Goal: Information Seeking & Learning: Learn about a topic

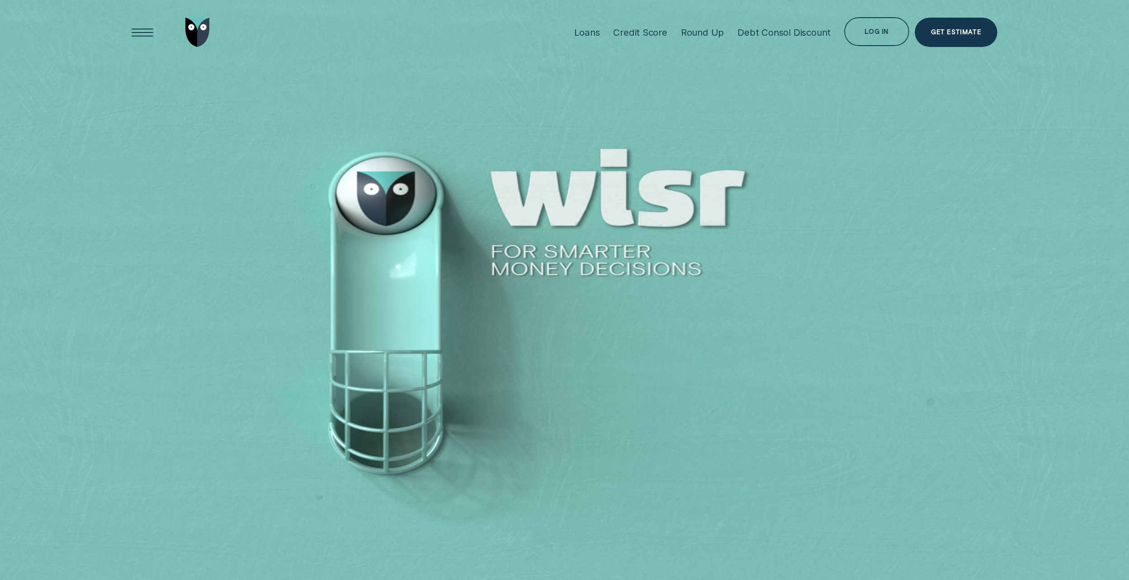
click at [640, 29] on div "Credit Score" at bounding box center [640, 32] width 54 height 11
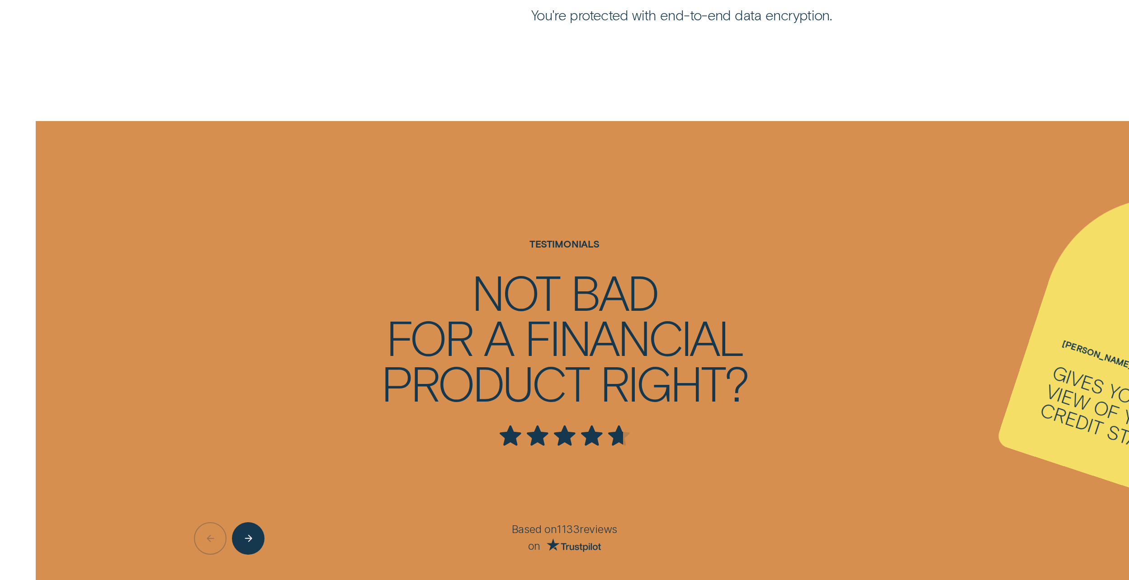
scroll to position [3254, 0]
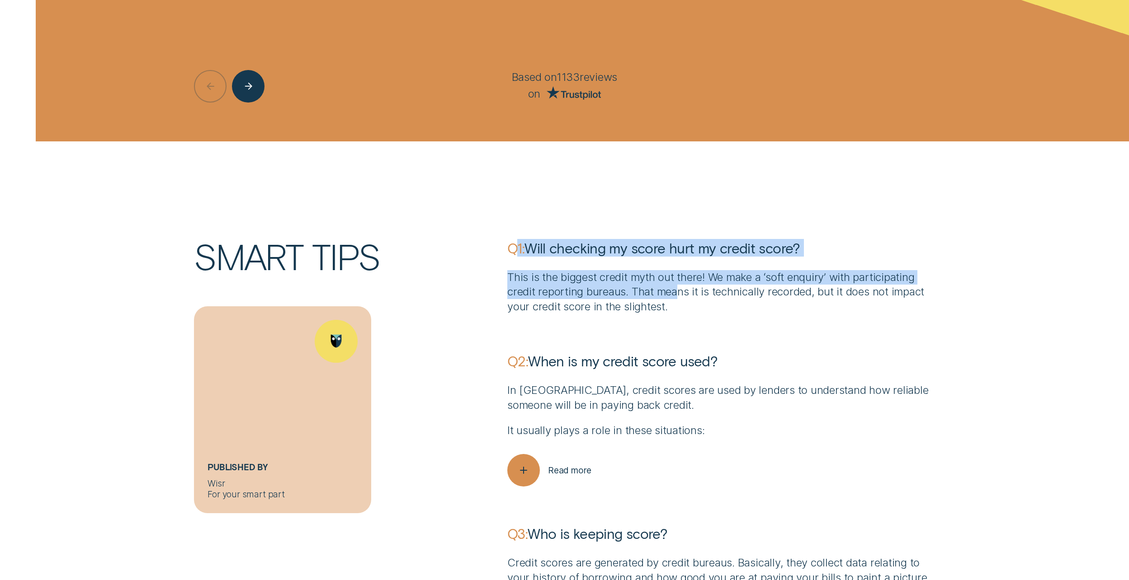
drag, startPoint x: 514, startPoint y: 244, endPoint x: 680, endPoint y: 298, distance: 174.7
click at [680, 298] on div "Q1: Will checking my score hurt my credit score? This is the biggest credit myt…" at bounding box center [721, 276] width 428 height 75
click at [680, 298] on p "This is the biggest credit myth out there! We make a ‘soft enquiryʼ with partic…" at bounding box center [721, 292] width 428 height 44
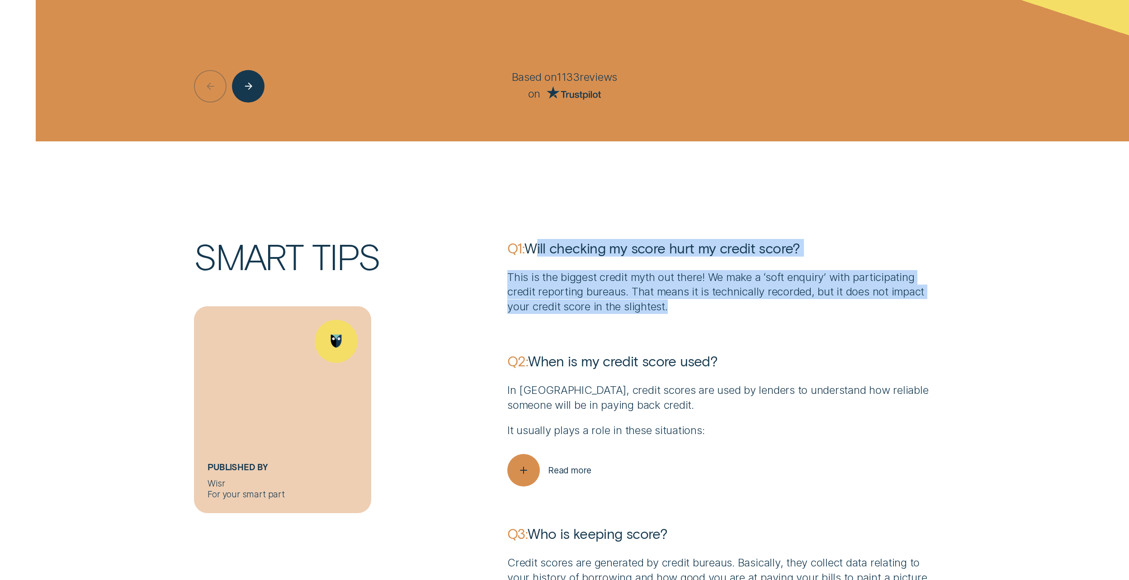
drag, startPoint x: 672, startPoint y: 309, endPoint x: 530, endPoint y: 253, distance: 153.2
click at [529, 252] on div "Q1: Will checking my score hurt my credit score? This is the biggest credit myt…" at bounding box center [721, 276] width 428 height 75
click at [530, 253] on p "Q1: Will checking my score hurt my credit score?" at bounding box center [721, 248] width 428 height 18
click at [639, 290] on p "This is the biggest credit myth out there! We make a ‘soft enquiryʼ with partic…" at bounding box center [721, 292] width 428 height 44
drag, startPoint x: 529, startPoint y: 251, endPoint x: 695, endPoint y: 303, distance: 173.8
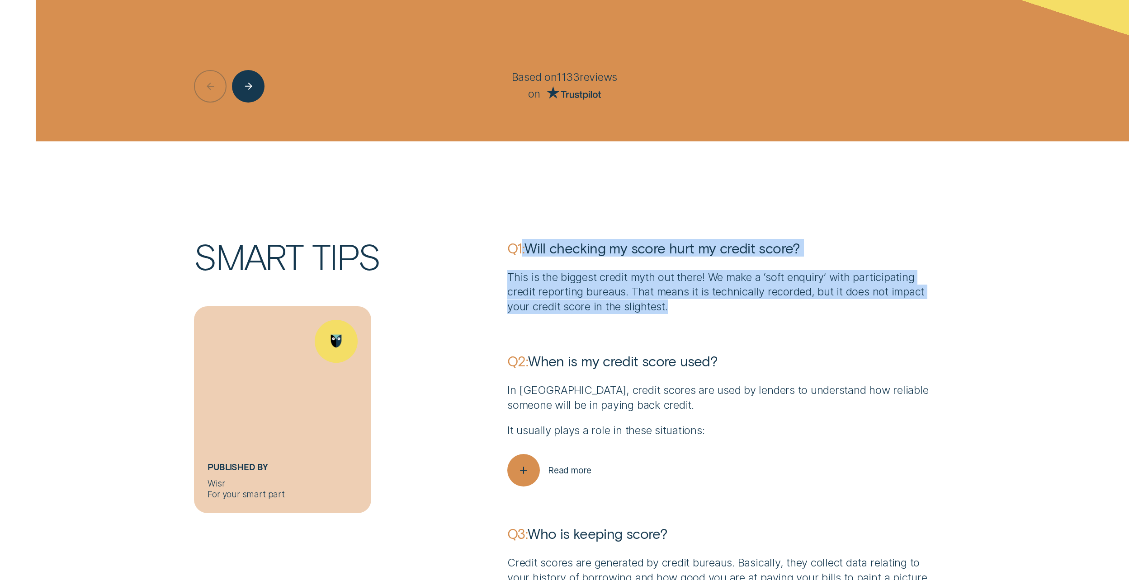
click at [695, 303] on div "Q1: Will checking my score hurt my credit score? This is the biggest credit myt…" at bounding box center [721, 276] width 428 height 75
click at [695, 303] on p "This is the biggest credit myth out there! We make a ‘soft enquiryʼ with partic…" at bounding box center [721, 292] width 428 height 44
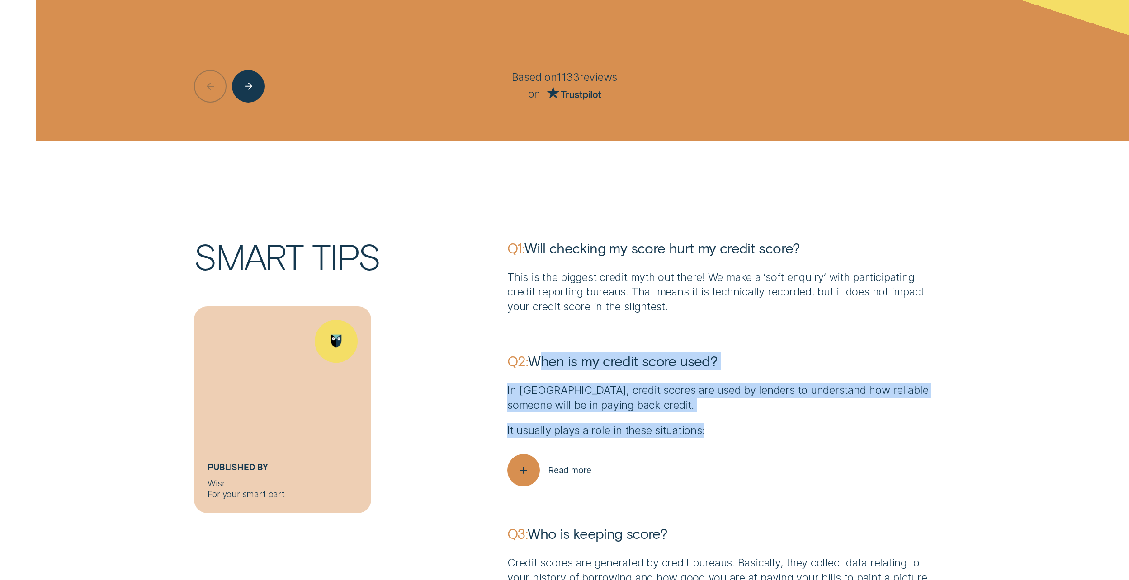
drag, startPoint x: 535, startPoint y: 361, endPoint x: 722, endPoint y: 419, distance: 195.7
click at [722, 419] on div "Q2: When is my credit score used? In Australia, credit scores are used by lende…" at bounding box center [721, 419] width 428 height 135
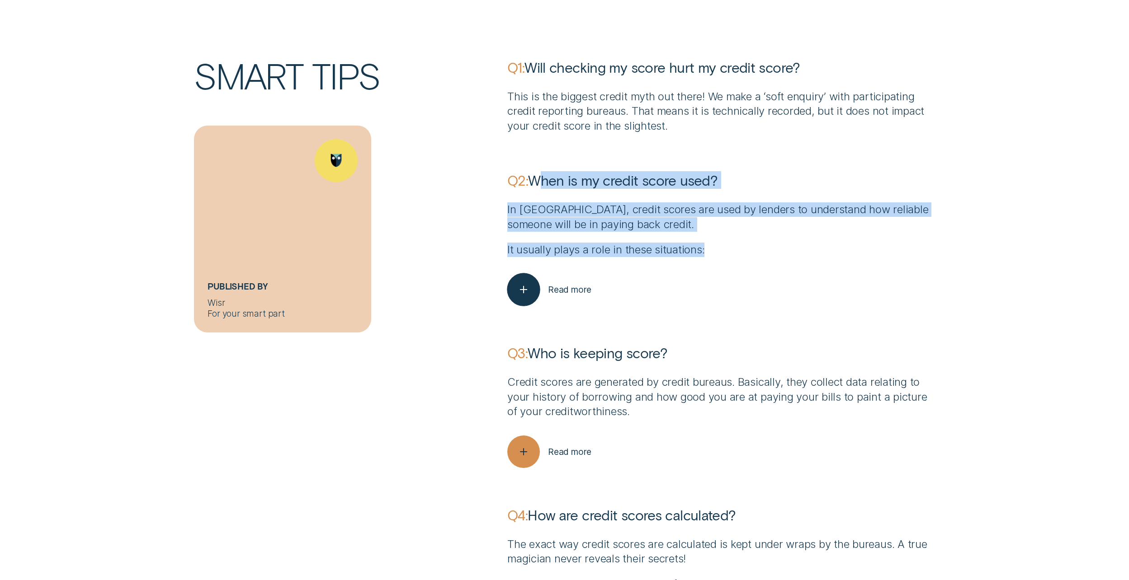
click at [557, 281] on button "Read more" at bounding box center [549, 289] width 84 height 33
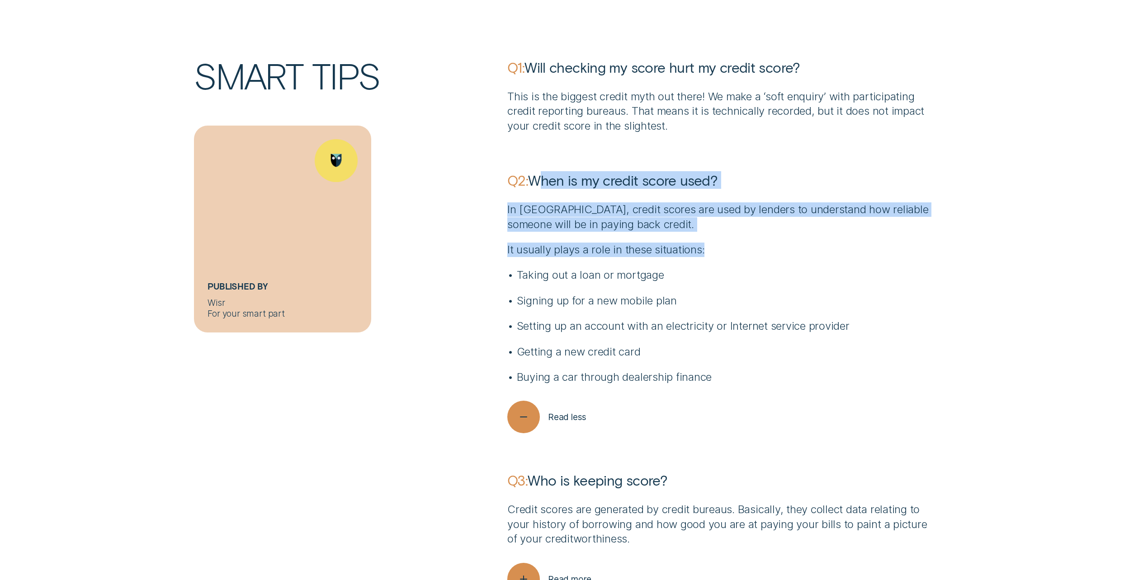
click at [781, 248] on p "It usually plays a role in these situations:" at bounding box center [721, 250] width 428 height 14
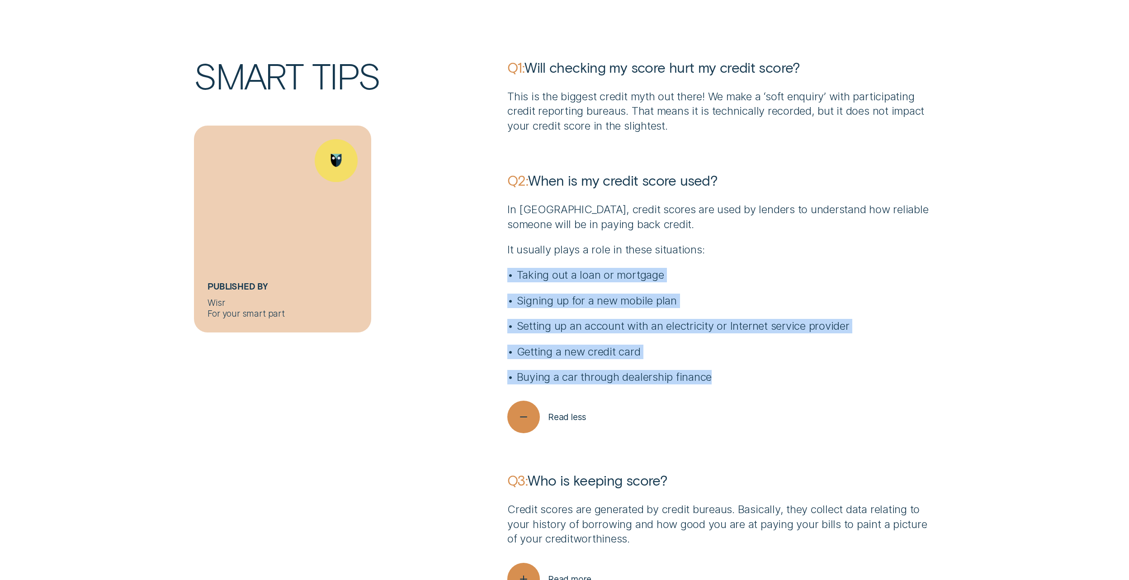
drag, startPoint x: 781, startPoint y: 248, endPoint x: 788, endPoint y: 377, distance: 128.6
click at [788, 377] on div "In Australia, credit scores are used by lenders to understand how reliable some…" at bounding box center [721, 293] width 428 height 182
click at [788, 375] on p "• Buying a car through dealership finance" at bounding box center [721, 377] width 428 height 14
drag, startPoint x: 788, startPoint y: 375, endPoint x: 779, endPoint y: 243, distance: 132.3
click at [779, 243] on div "In Australia, credit scores are used by lenders to understand how reliable some…" at bounding box center [721, 293] width 428 height 182
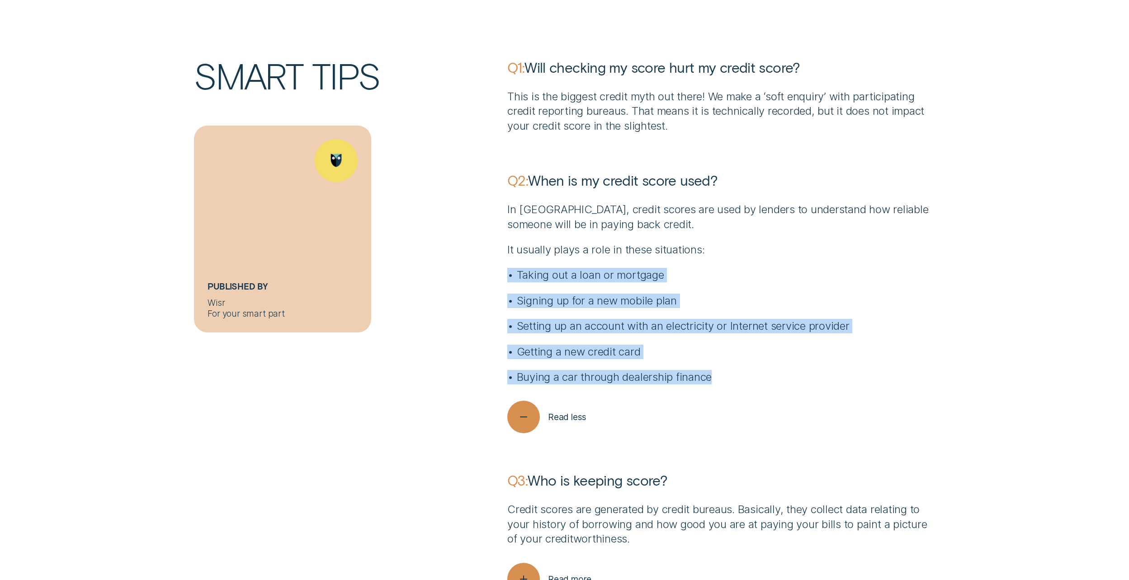
click at [779, 243] on p "It usually plays a role in these situations:" at bounding box center [721, 250] width 428 height 14
drag, startPoint x: 779, startPoint y: 243, endPoint x: 781, endPoint y: 376, distance: 132.5
click at [781, 376] on div "In Australia, credit scores are used by lenders to understand how reliable some…" at bounding box center [721, 293] width 428 height 182
click at [781, 375] on p "• Buying a car through dealership finance" at bounding box center [721, 377] width 428 height 14
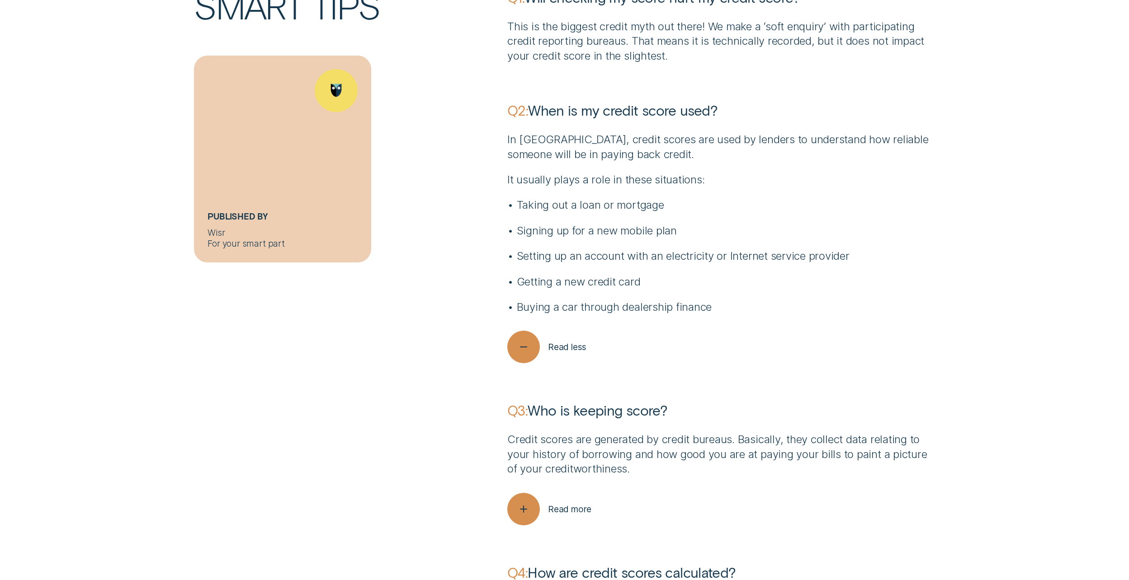
scroll to position [3526, 0]
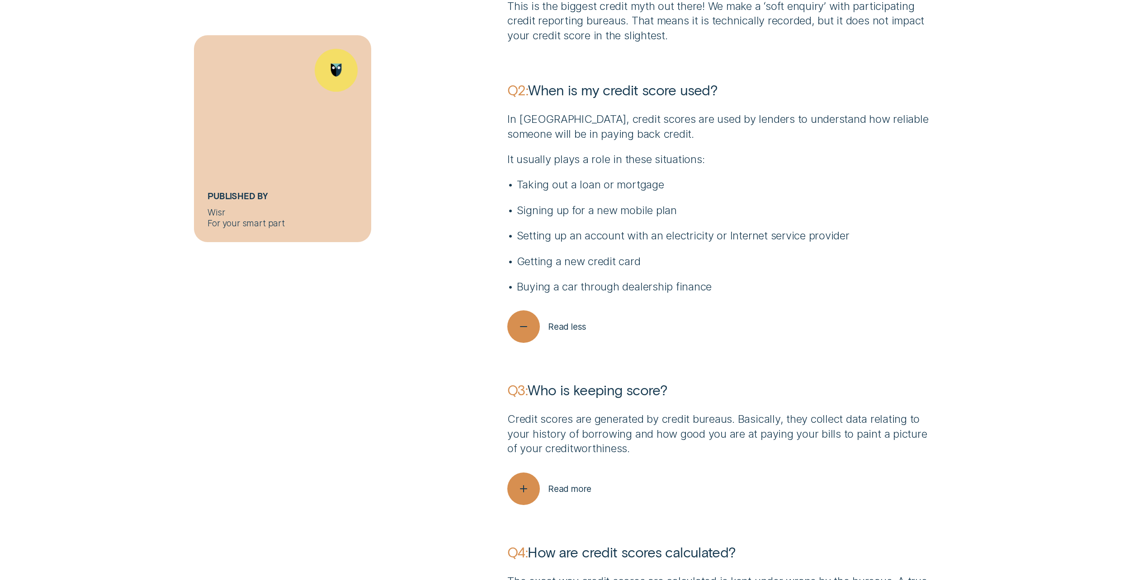
click at [593, 430] on p "Credit scores are generated by credit bureaus. Basically, they collect data rel…" at bounding box center [721, 434] width 428 height 44
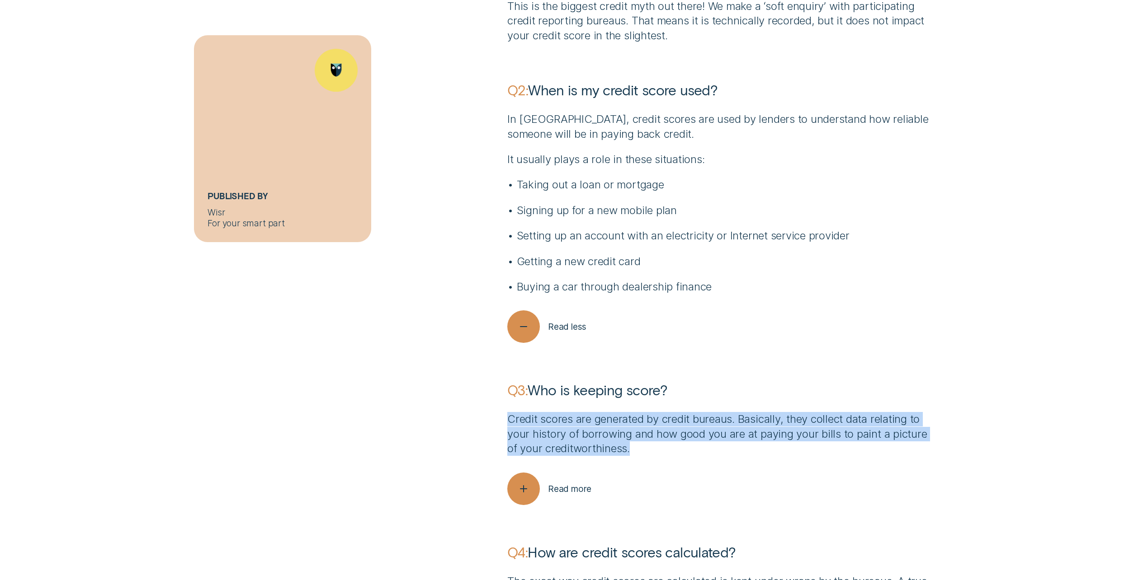
click at [593, 430] on p "Credit scores are generated by credit bureaus. Basically, they collect data rel…" at bounding box center [721, 434] width 428 height 44
click at [596, 428] on p "Credit scores are generated by credit bureaus. Basically, they collect data rel…" at bounding box center [721, 434] width 428 height 44
click at [518, 485] on icon "button" at bounding box center [523, 489] width 17 height 14
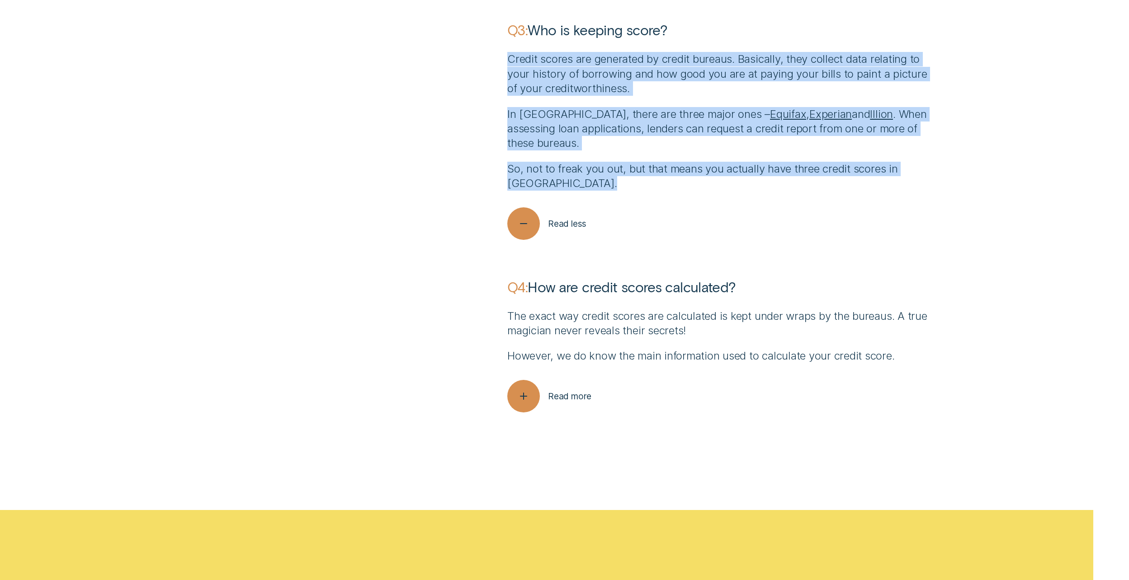
scroll to position [3887, 0]
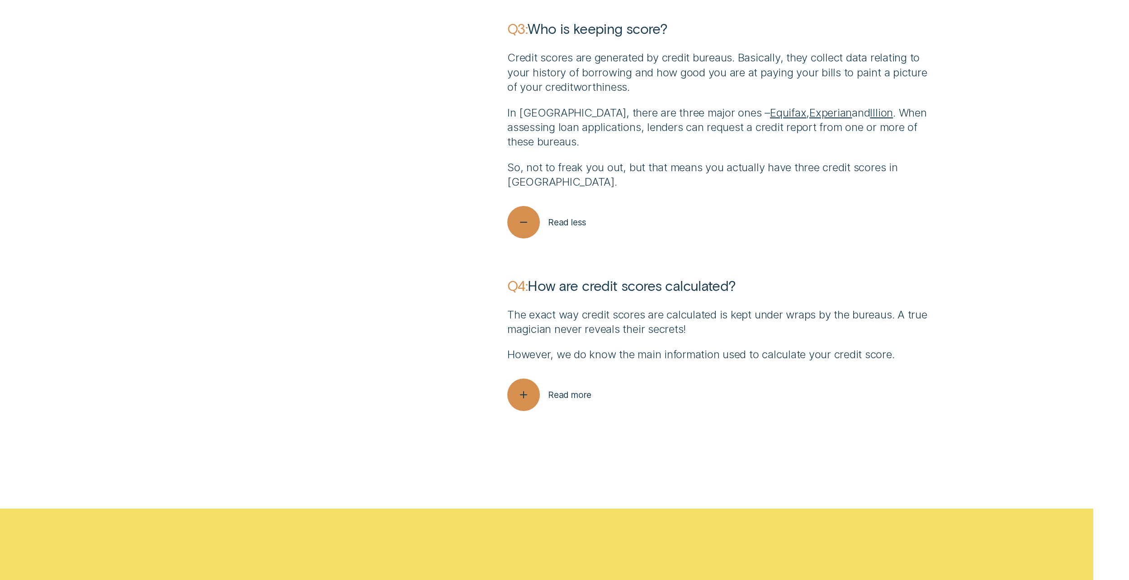
drag, startPoint x: 794, startPoint y: 299, endPoint x: 810, endPoint y: 294, distance: 16.3
click at [795, 298] on div "Q4: How are credit scores calculated?" at bounding box center [721, 292] width 428 height 31
drag, startPoint x: 822, startPoint y: 289, endPoint x: 941, endPoint y: 352, distance: 134.9
click at [941, 352] on div "Smart tips Published By Wisr For your smart part Q1: Will checking my score hur…" at bounding box center [564, 8] width 876 height 805
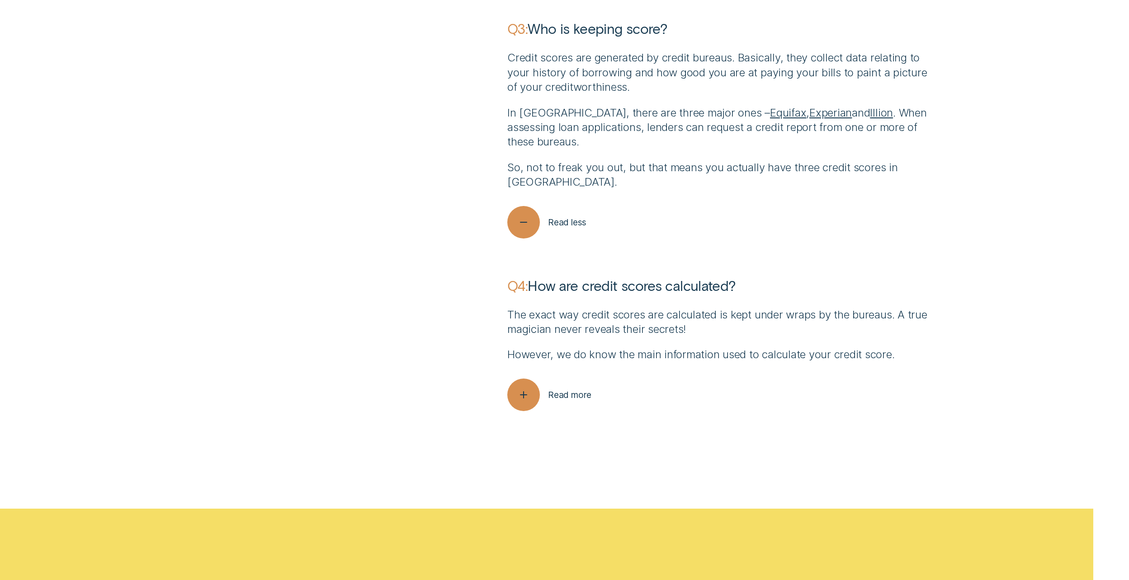
click at [579, 400] on button "Read more" at bounding box center [549, 395] width 84 height 33
